Goal: Task Accomplishment & Management: Use online tool/utility

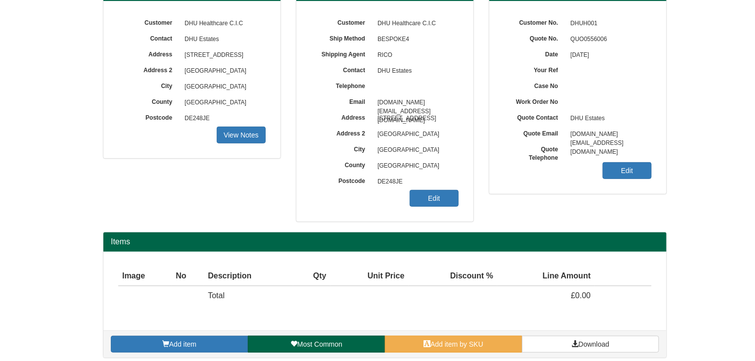
scroll to position [119, 0]
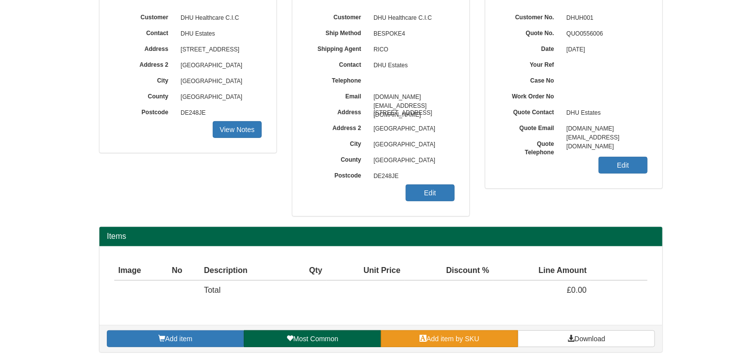
click at [437, 337] on span "Add item by SKU" at bounding box center [452, 339] width 53 height 8
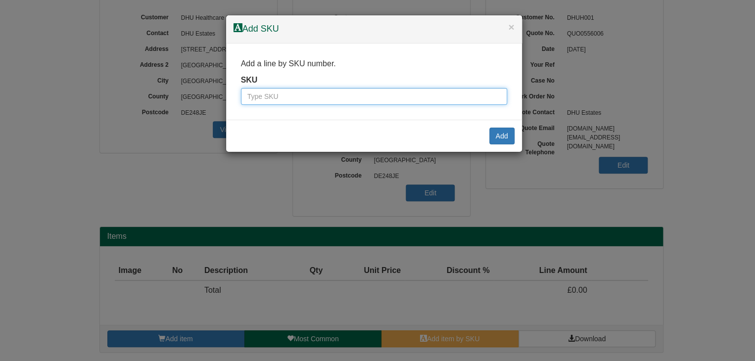
click at [322, 96] on input "text" at bounding box center [374, 96] width 266 height 17
type input "9790026"
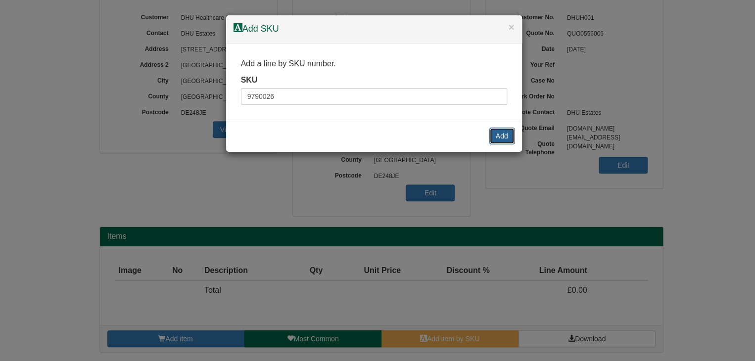
click at [500, 136] on button "Add" at bounding box center [501, 136] width 25 height 17
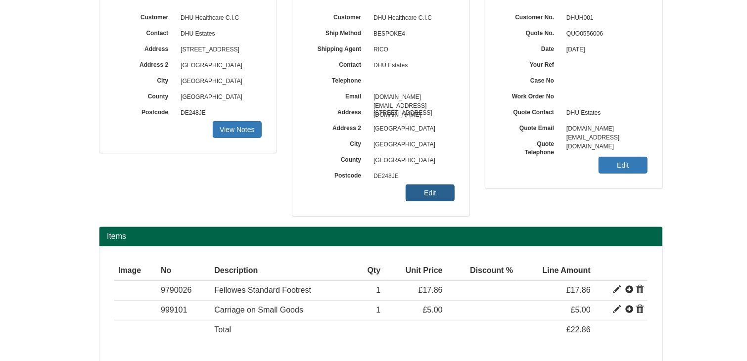
click at [441, 193] on link "Edit" at bounding box center [430, 192] width 49 height 17
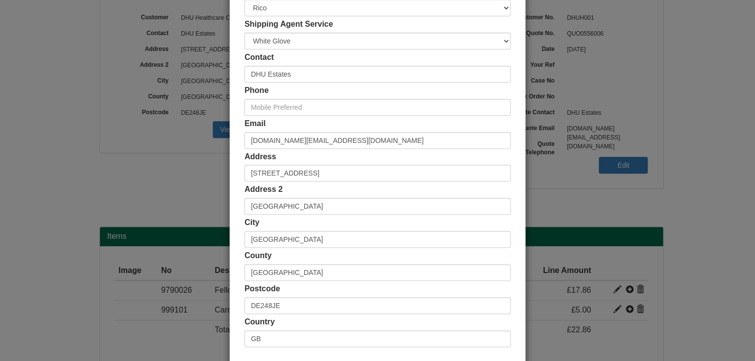
scroll to position [142, 0]
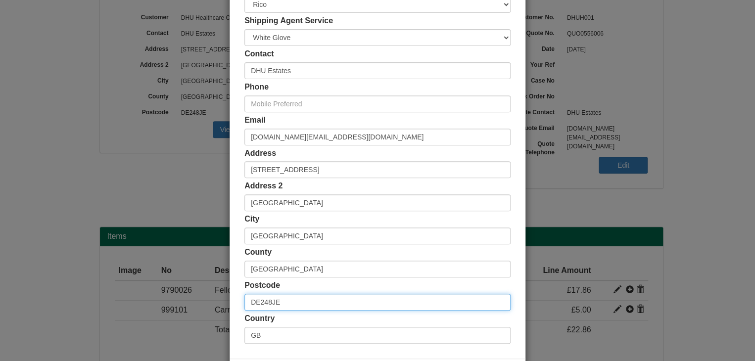
drag, startPoint x: 287, startPoint y: 301, endPoint x: 235, endPoint y: 292, distance: 52.8
click at [230, 291] on div "Customer Name DHU Healthcare C.I.C Ship Method Free of Charge £5 Flat Rate £7.5…" at bounding box center [377, 130] width 296 height 457
paste input "SN3 6A"
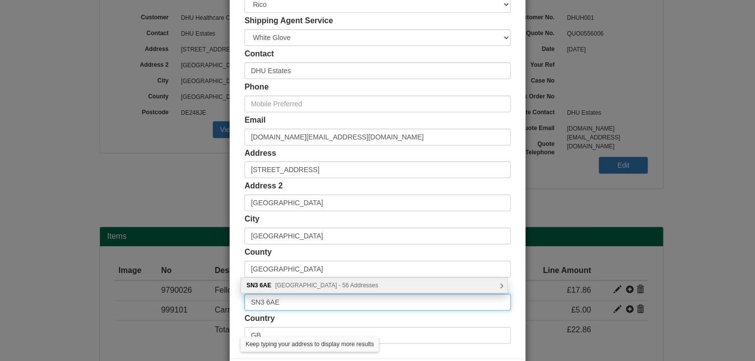
type input "SN3 6AE"
click at [362, 285] on span "Polesdon Avenue, Swindon - 56 Addresses" at bounding box center [326, 285] width 103 height 7
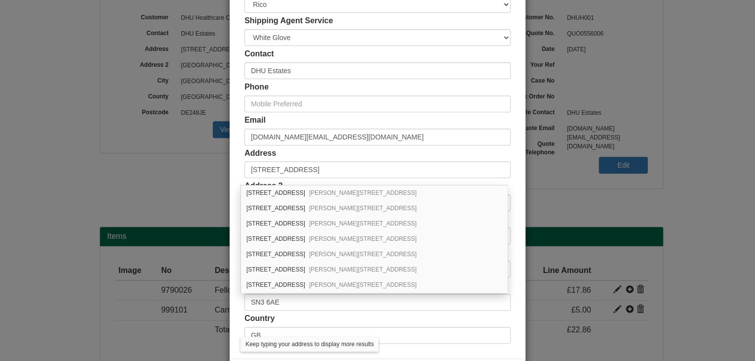
scroll to position [20, 0]
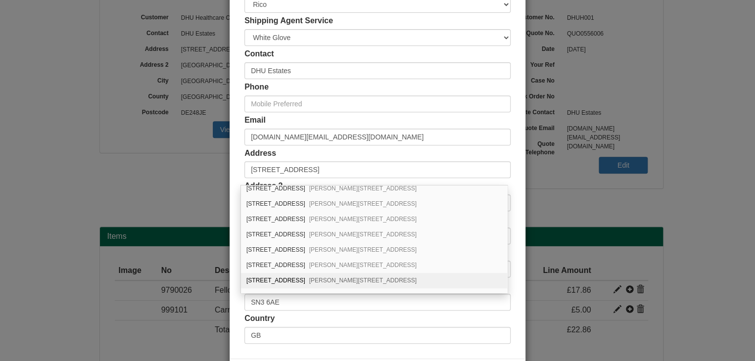
click at [367, 281] on span "Coate, Swindon, SN3 6AE" at bounding box center [362, 280] width 107 height 7
type input "8 Polesdon Avenue"
type input "Coate"
type input "Swindon"
type input "Wiltshire"
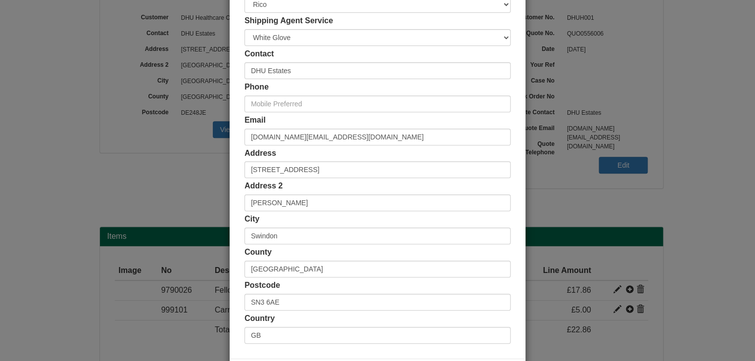
scroll to position [186, 0]
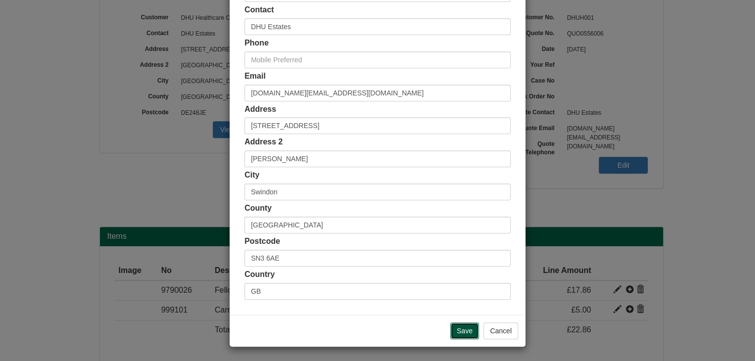
click at [459, 327] on input "Save" at bounding box center [464, 330] width 29 height 17
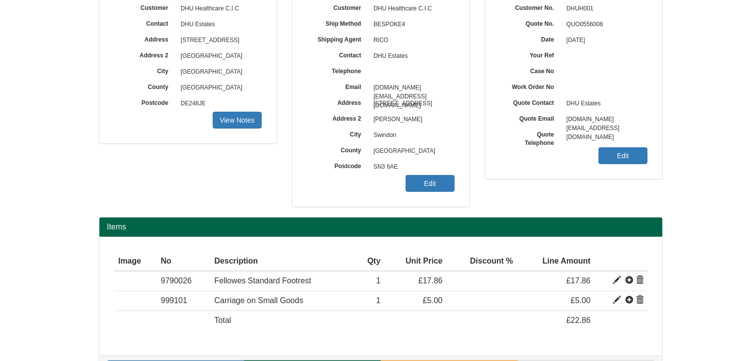
scroll to position [158, 0]
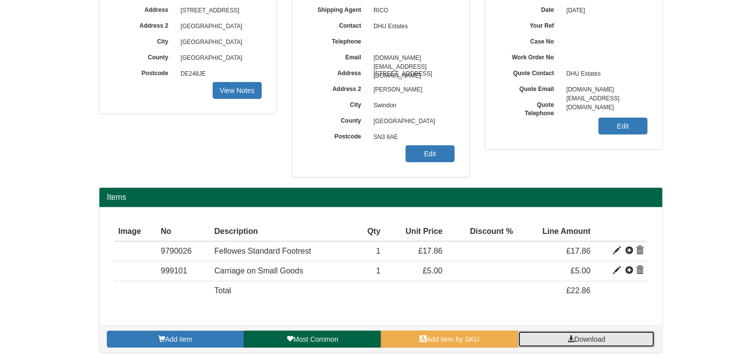
click at [595, 339] on span "Download" at bounding box center [589, 339] width 31 height 8
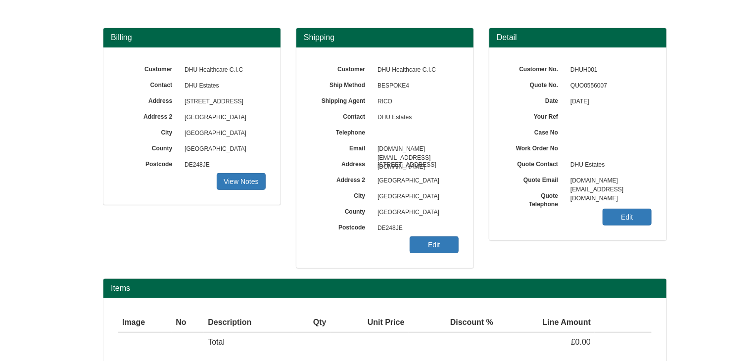
scroll to position [119, 0]
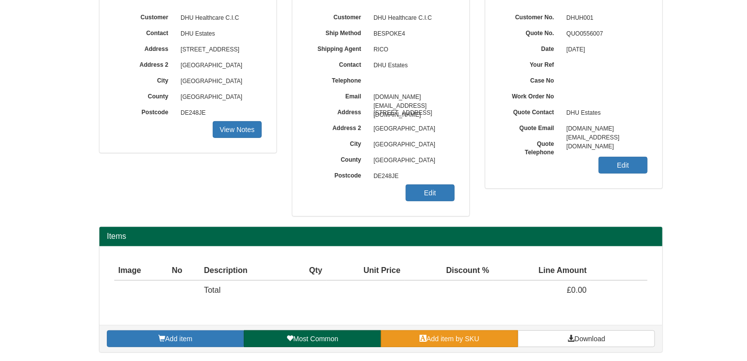
click at [473, 335] on span "Add item by SKU" at bounding box center [452, 339] width 53 height 8
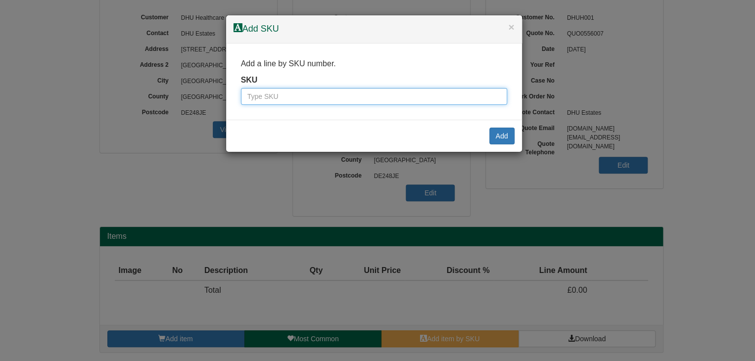
paste input "9789001BLA"
type input "9789001BLA"
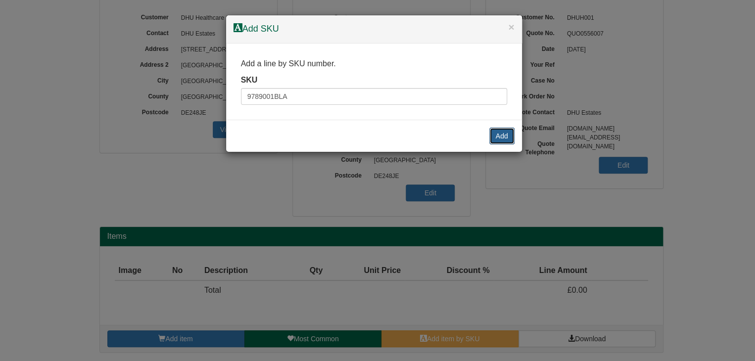
click at [497, 137] on button "Add" at bounding box center [501, 136] width 25 height 17
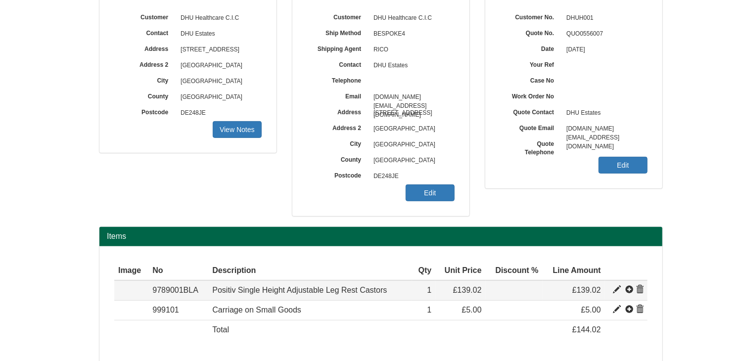
click at [617, 288] on span at bounding box center [617, 290] width 8 height 8
type input "Positiv Single Height Adjustable Leg Rest Castors"
type input "Bondai FR Black 8033"
type input "72.55"
type input "203.92"
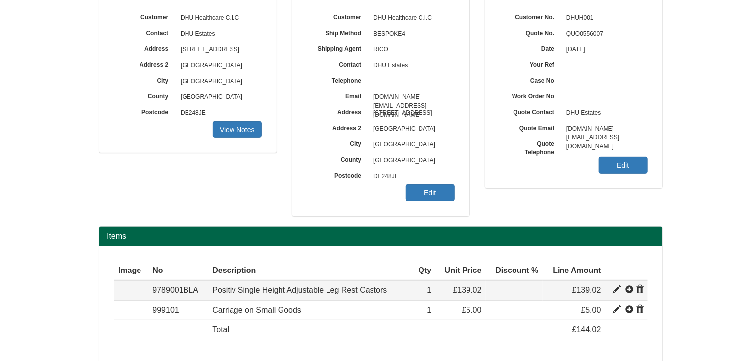
type input "139.02"
type input "1"
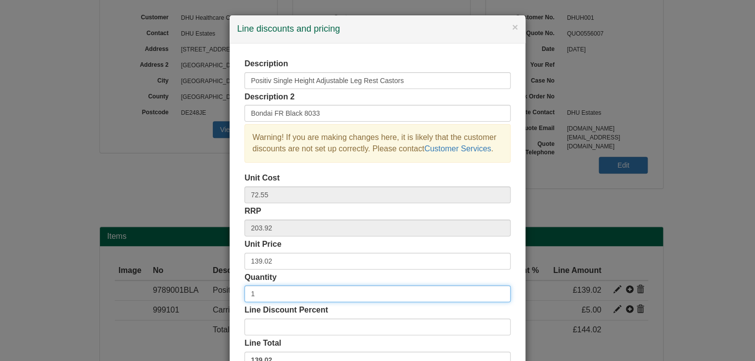
click at [255, 296] on input "1" at bounding box center [377, 293] width 266 height 17
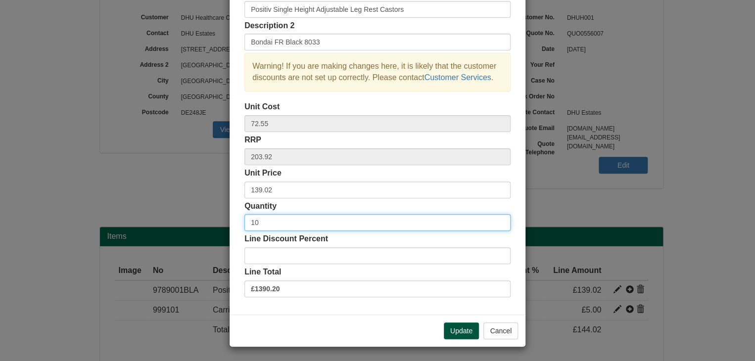
type input "10"
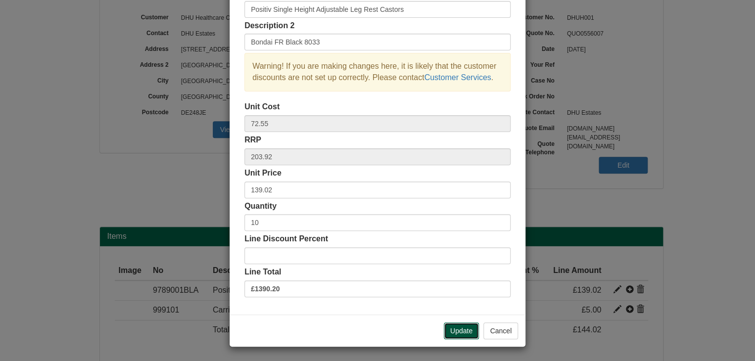
click at [456, 328] on button "Update" at bounding box center [461, 330] width 35 height 17
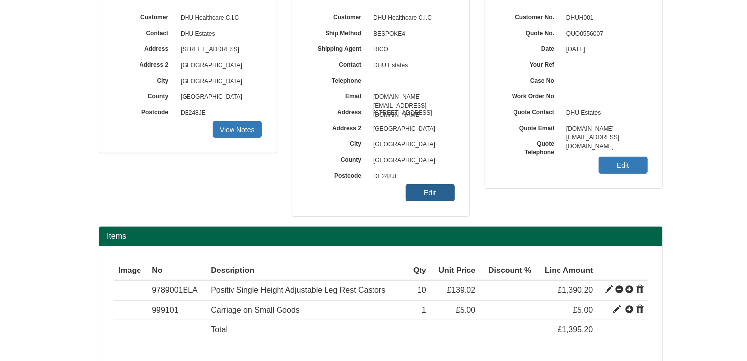
click at [429, 192] on link "Edit" at bounding box center [430, 192] width 49 height 17
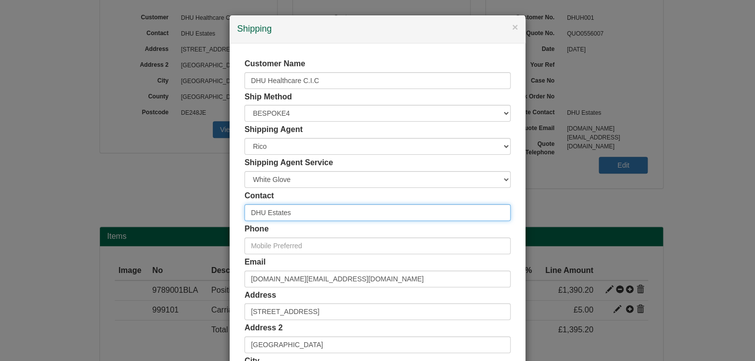
drag, startPoint x: 288, startPoint y: 214, endPoint x: 227, endPoint y: 211, distance: 60.9
click at [229, 211] on div "Customer Name DHU Healthcare C.I.C Ship Method Free of Charge £5 Flat Rate £7.5…" at bounding box center [377, 272] width 296 height 457
paste input "James Cros"
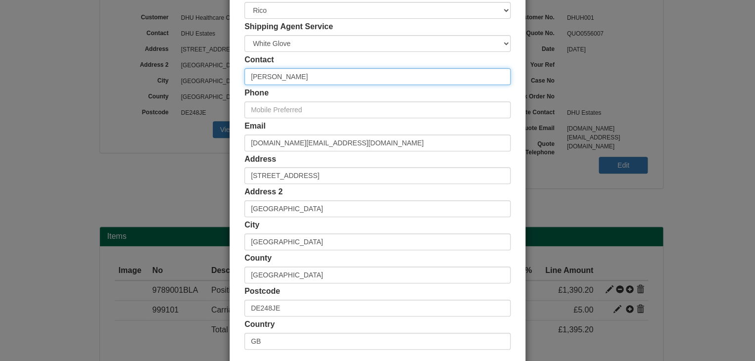
scroll to position [186, 0]
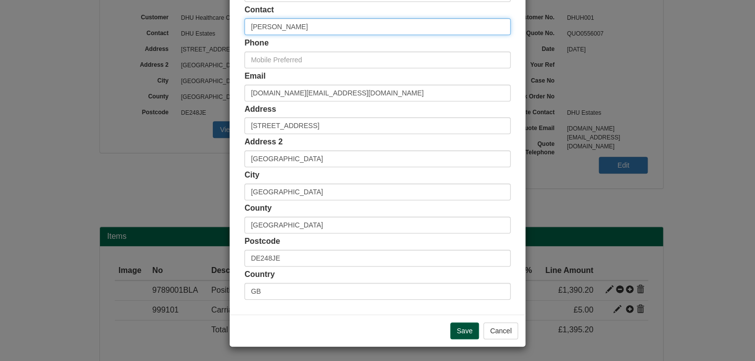
type input "[PERSON_NAME]"
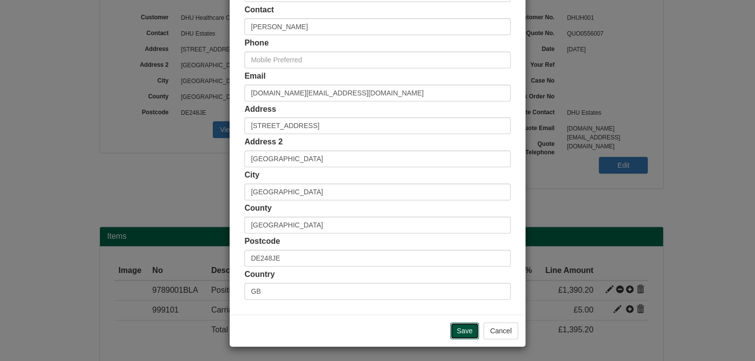
click at [462, 327] on input "Save" at bounding box center [464, 330] width 29 height 17
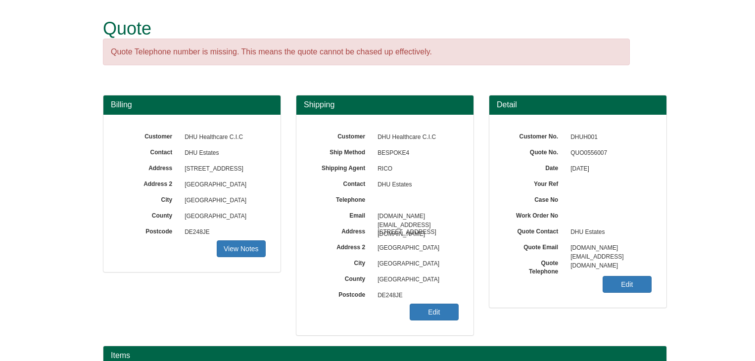
scroll to position [119, 0]
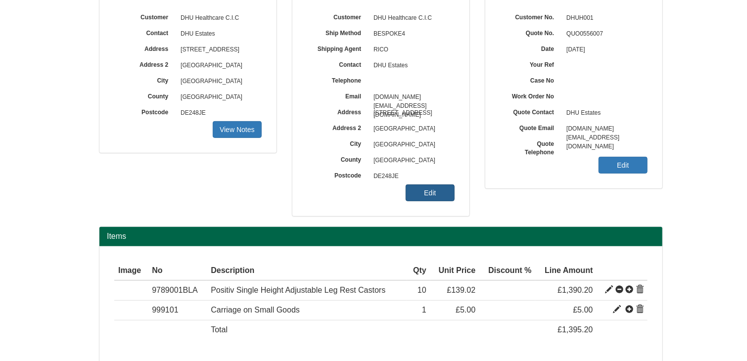
click at [430, 191] on link "Edit" at bounding box center [430, 192] width 49 height 17
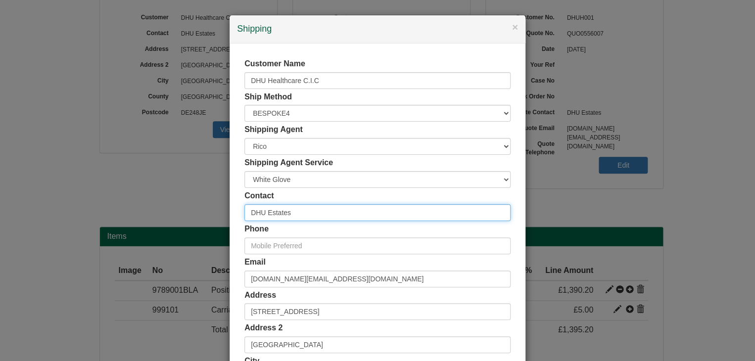
drag, startPoint x: 309, startPoint y: 218, endPoint x: 211, endPoint y: 211, distance: 98.7
click at [211, 211] on div "× Shipping Customer Name DHU Healthcare C.I.C Ship Method Free of Charge £5 Fla…" at bounding box center [377, 180] width 755 height 361
paste input "James Cros"
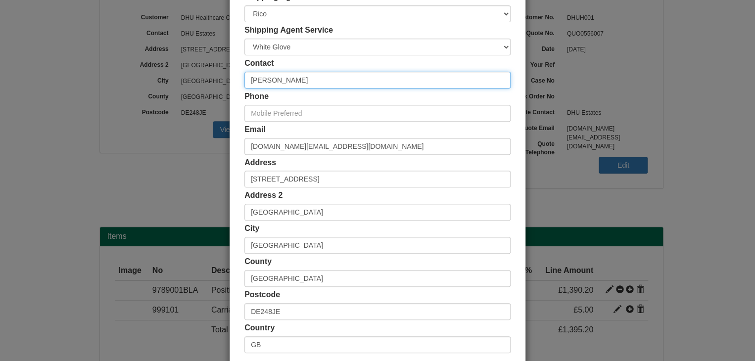
scroll to position [186, 0]
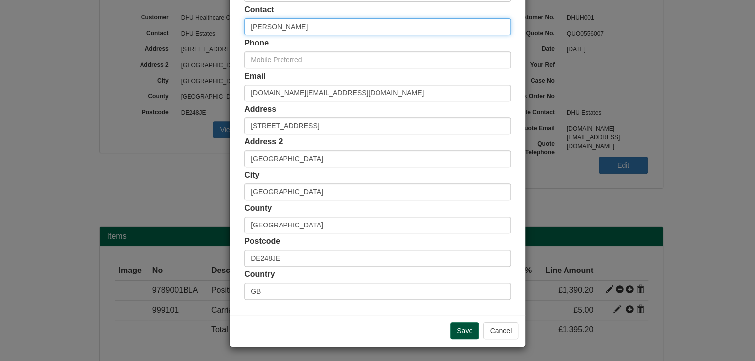
type input "James Cross"
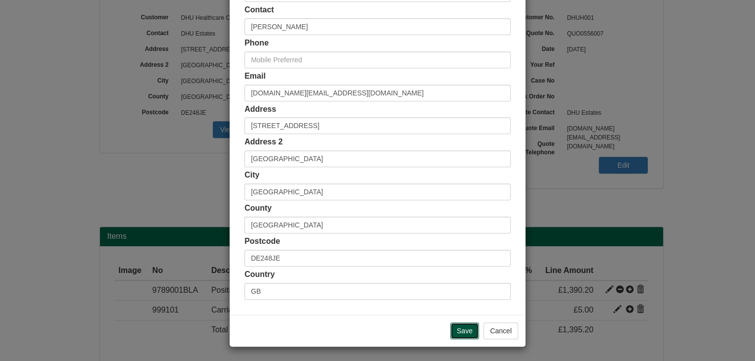
click at [468, 327] on input "Save" at bounding box center [464, 330] width 29 height 17
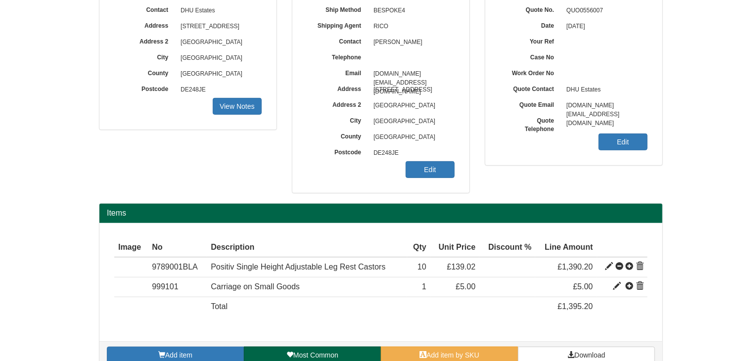
scroll to position [158, 0]
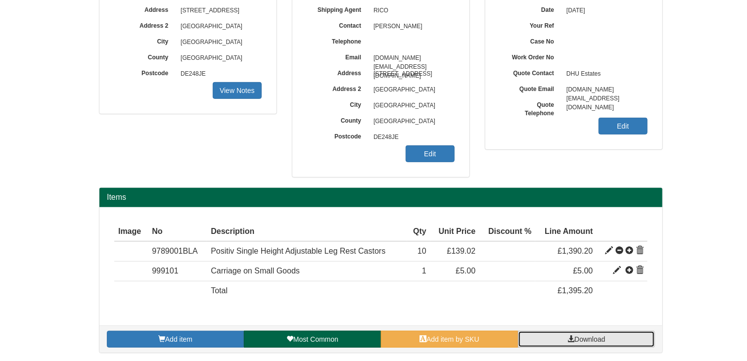
click at [610, 333] on link "Download" at bounding box center [586, 339] width 137 height 17
